Goal: Communication & Community: Answer question/provide support

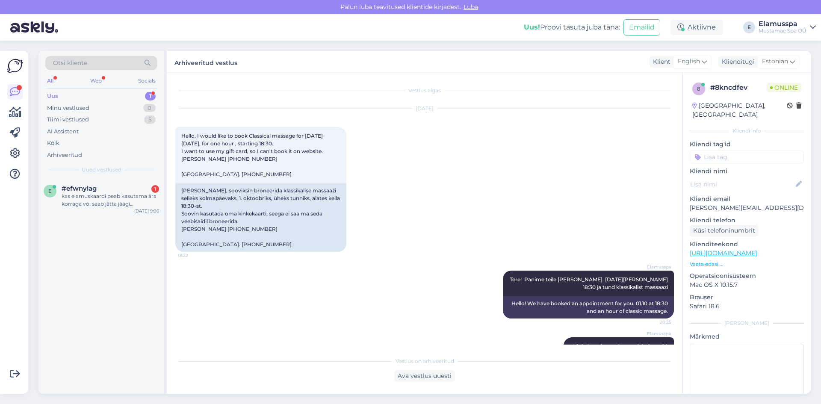
scroll to position [86, 0]
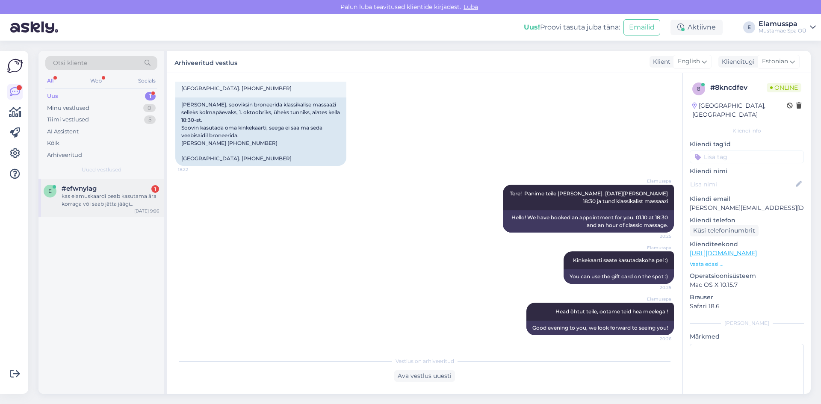
click at [127, 192] on div "kas elamuskaardi peab kasutama ära korraga või saab jätta jäägi [PERSON_NAME] h…" at bounding box center [111, 199] width 98 height 15
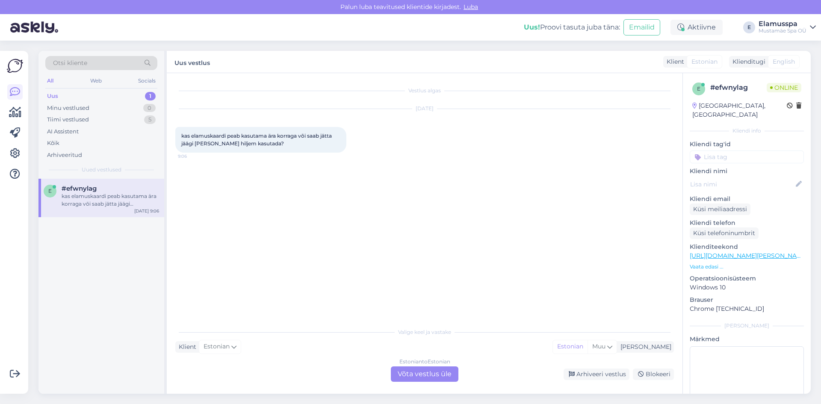
scroll to position [0, 0]
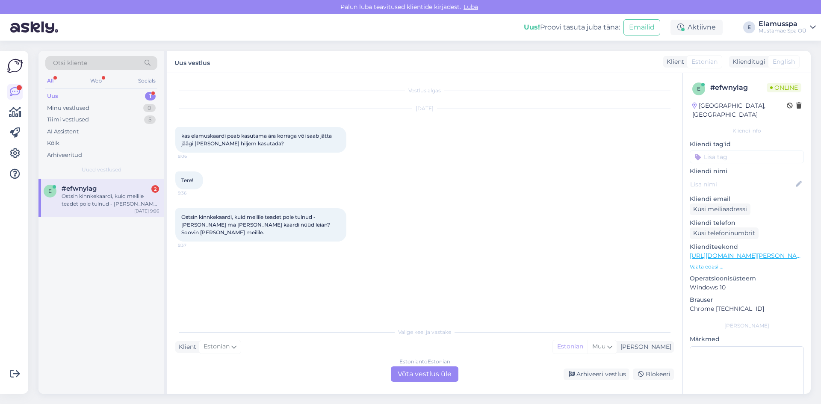
click at [145, 201] on div "Ostsin kinnkekaardi, kuid meilile teadet pole tulnud - [PERSON_NAME] ma [PERSON…" at bounding box center [111, 199] width 98 height 15
click at [408, 372] on div "Estonian to Estonian Võta vestlus üle" at bounding box center [425, 374] width 68 height 15
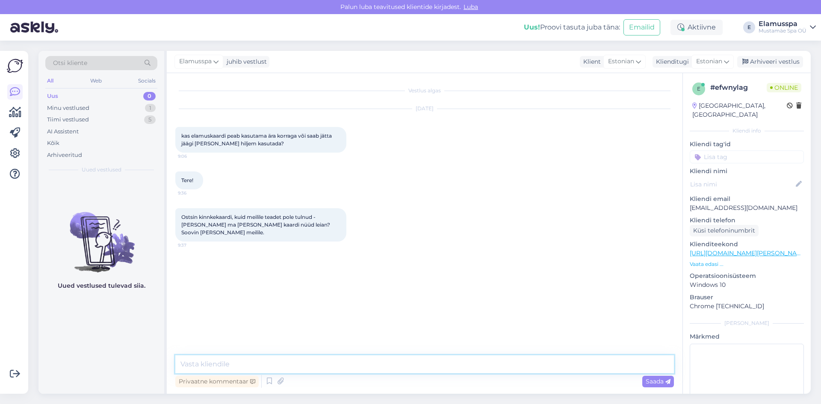
click at [359, 366] on textarea at bounding box center [424, 364] width 499 height 18
click at [295, 362] on textarea "Tere, kirjutame jäägi [PERSON_NAME]. Kas Juk posti ei tulnud?" at bounding box center [424, 364] width 499 height 18
type textarea "Tere, kirjutame jäägi [PERSON_NAME]. Kas Junk posti ei tulnud?"
click at [394, 365] on textarea "Tere, kirjutame jäägi [PERSON_NAME]. Kas Junk posti ei tulnud?" at bounding box center [424, 364] width 499 height 18
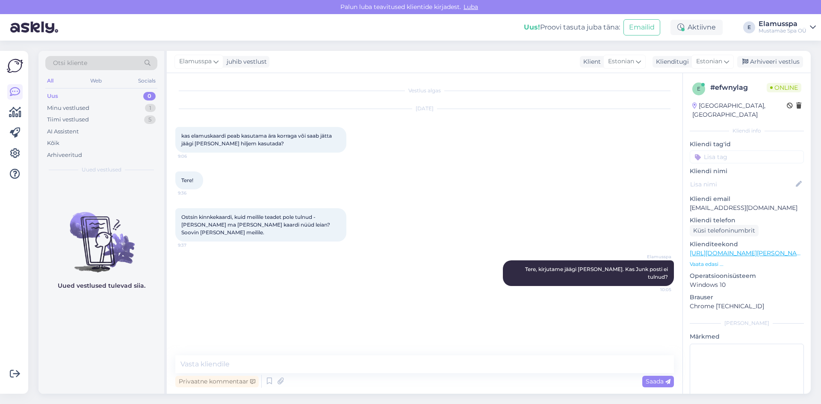
drag, startPoint x: 776, startPoint y: 62, endPoint x: 749, endPoint y: 87, distance: 36.3
click at [776, 62] on div "Arhiveeri vestlus" at bounding box center [770, 62] width 66 height 12
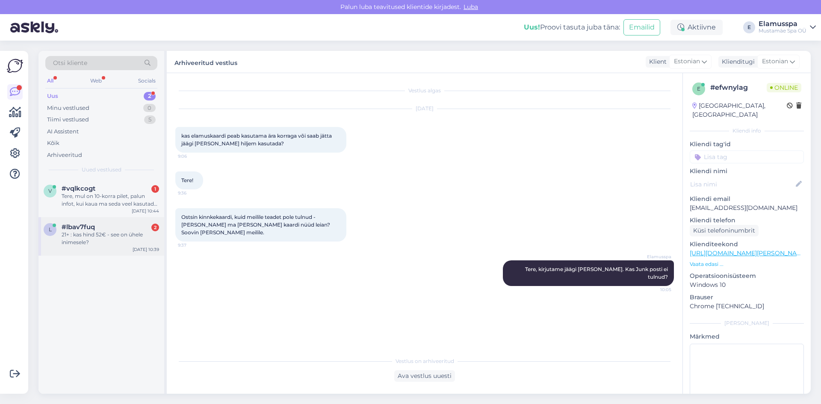
click at [109, 236] on div "21+ : kas hind 52€ - see on ühele inimesele?" at bounding box center [111, 238] width 98 height 15
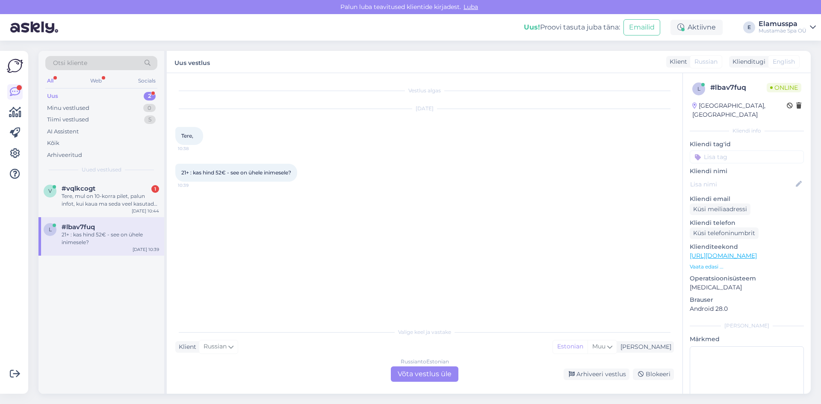
click at [411, 373] on div "Russian to Estonian Võta vestlus üle" at bounding box center [425, 374] width 68 height 15
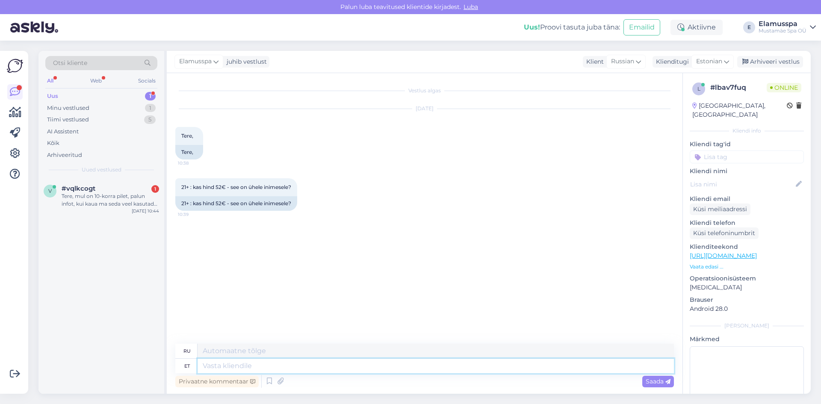
click at [280, 360] on textarea at bounding box center [436, 366] width 476 height 15
type textarea "Tere,"
type textarea "Привет,"
type textarea "Tere, see o"
type textarea "Привет, это"
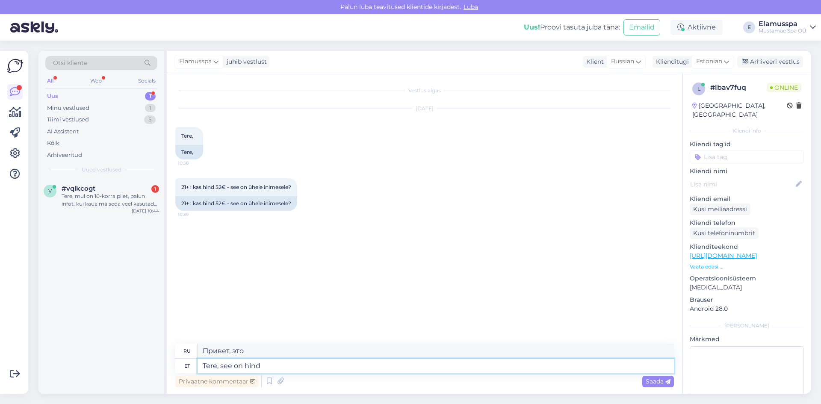
type textarea "Tere, see on hind ü"
type textarea "Здравствуйте, это цена."
type textarea "Tere, see on hind ühele in"
type textarea "Здравствуйте, это цена за один"
type textarea "Tere, see on hind ühele inimesele l"
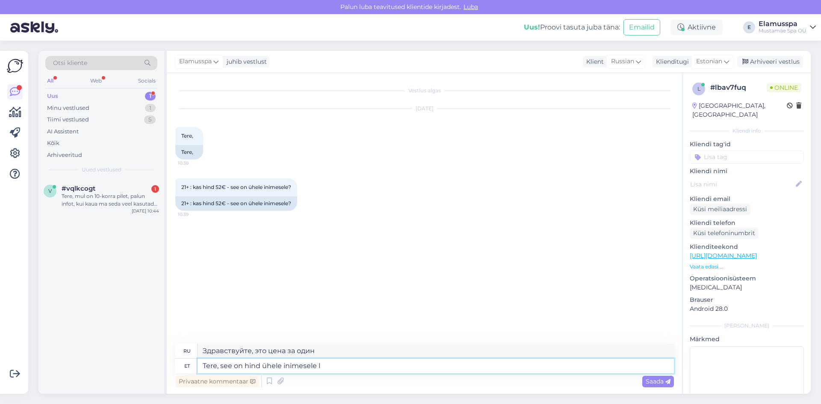
type textarea "Здравствуйте, это цена за одного человека."
type textarea "Tere, see on hind ühele inimesele laupäeval ja"
type textarea "Здравствуйте, это цена на одного человека в субботу."
type textarea "Tere, see on hind ühele inimesele laupäeval ja põ"
type textarea "Здравствуйте, это цена на одного человека в субботу и"
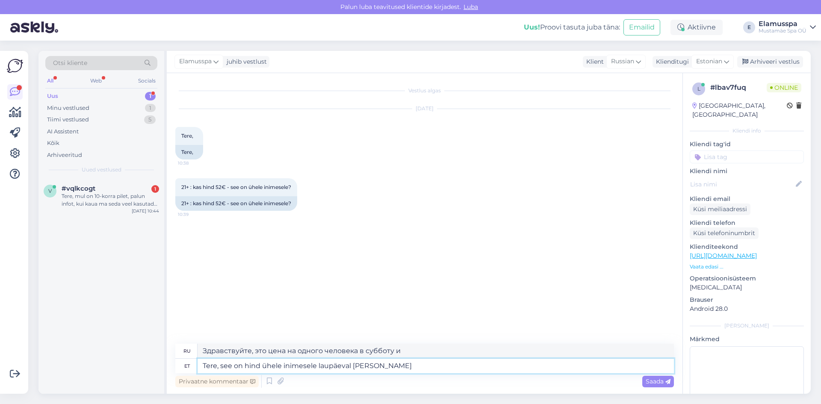
type textarea "Tere, see on hind ühele inimesele laupäeval ja pühap"
type textarea "Здравствуйте, это цена на одного человека в субботу и воскресенье."
click at [433, 363] on textarea "Tere, see on hind ühele inimesele laupäeval ja pühapäeval." at bounding box center [436, 366] width 476 height 15
type textarea "Tere, see on hind ühele inimesele laupäeval ja pühapäeval."
click at [649, 381] on span "Saada" at bounding box center [658, 382] width 25 height 8
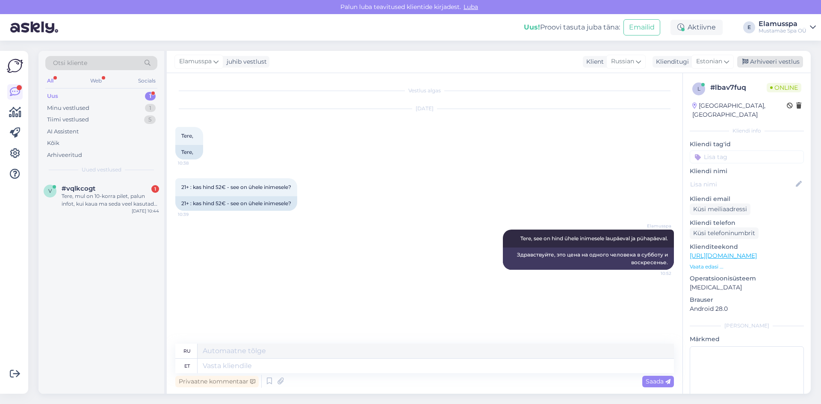
click at [792, 64] on div "Arhiveeri vestlus" at bounding box center [770, 62] width 66 height 12
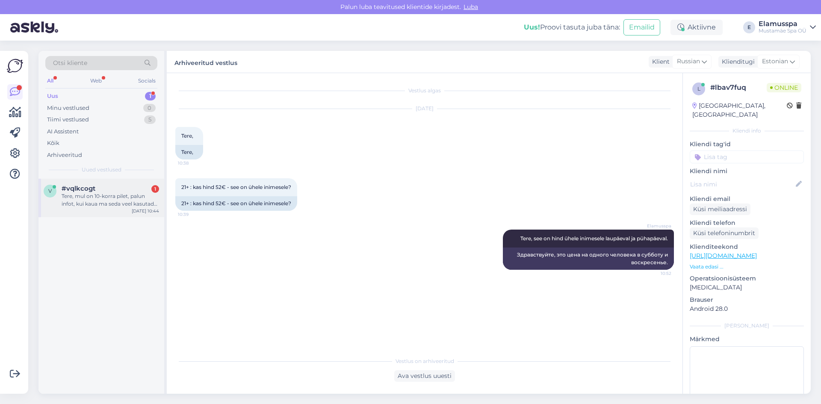
click at [118, 200] on div "Tere, mul on 10-korra pilet, palun infot, kui kaua ma seda veel kasutada saan. …" at bounding box center [111, 199] width 98 height 15
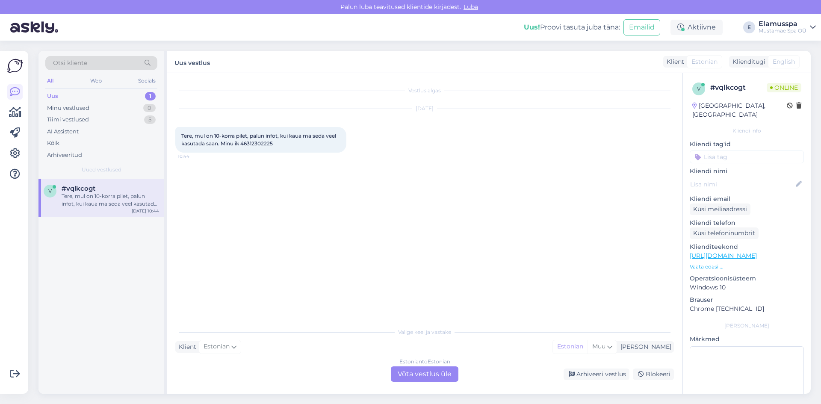
click at [424, 380] on div "Estonian to Estonian Võta vestlus üle" at bounding box center [425, 374] width 68 height 15
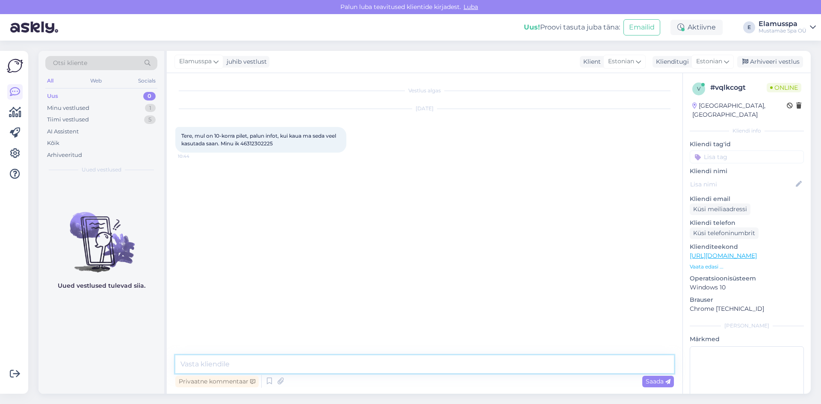
drag, startPoint x: 337, startPoint y: 372, endPoint x: 336, endPoint y: 367, distance: 4.7
click at [337, 368] on textarea at bounding box center [424, 364] width 499 height 18
type textarea "Tere, kuni [DATE] [PERSON_NAME] on 2 [PERSON_NAME]"
click at [409, 302] on div "Vestlus algas [DATE] Tere, mul on 10-korra pilet, palun infot, kui kaua ma seda…" at bounding box center [428, 215] width 506 height 266
click at [632, 379] on div "Privaatne kommentaar Saada" at bounding box center [424, 381] width 499 height 16
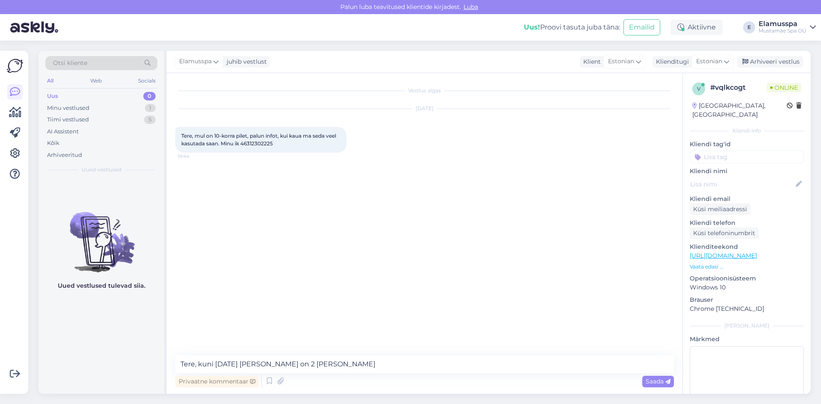
click at [648, 377] on div "Saada" at bounding box center [658, 382] width 32 height 12
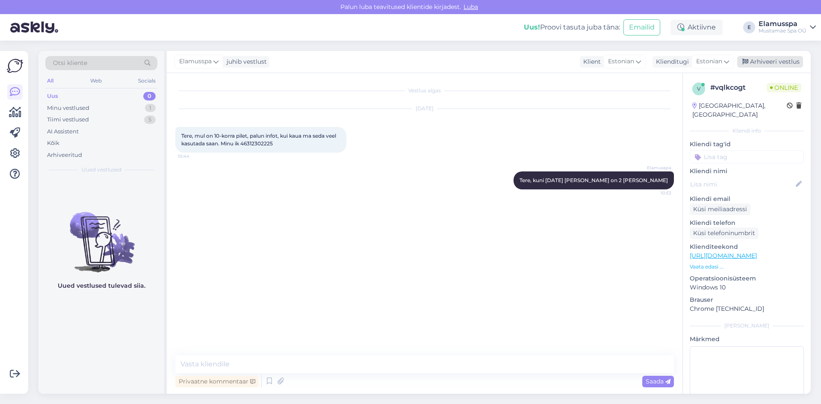
click at [765, 58] on div "Arhiveeri vestlus" at bounding box center [770, 62] width 66 height 12
